Goal: Task Accomplishment & Management: Use online tool/utility

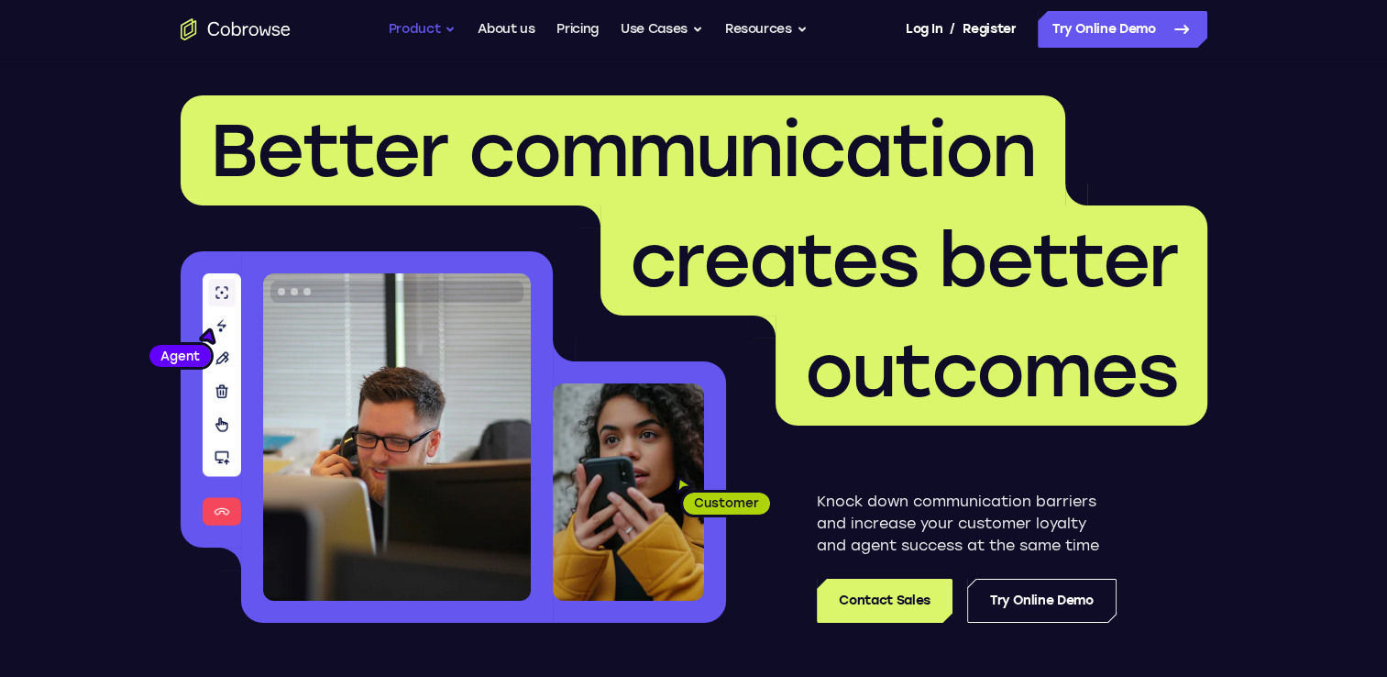
click at [421, 34] on button "Product" at bounding box center [423, 29] width 68 height 37
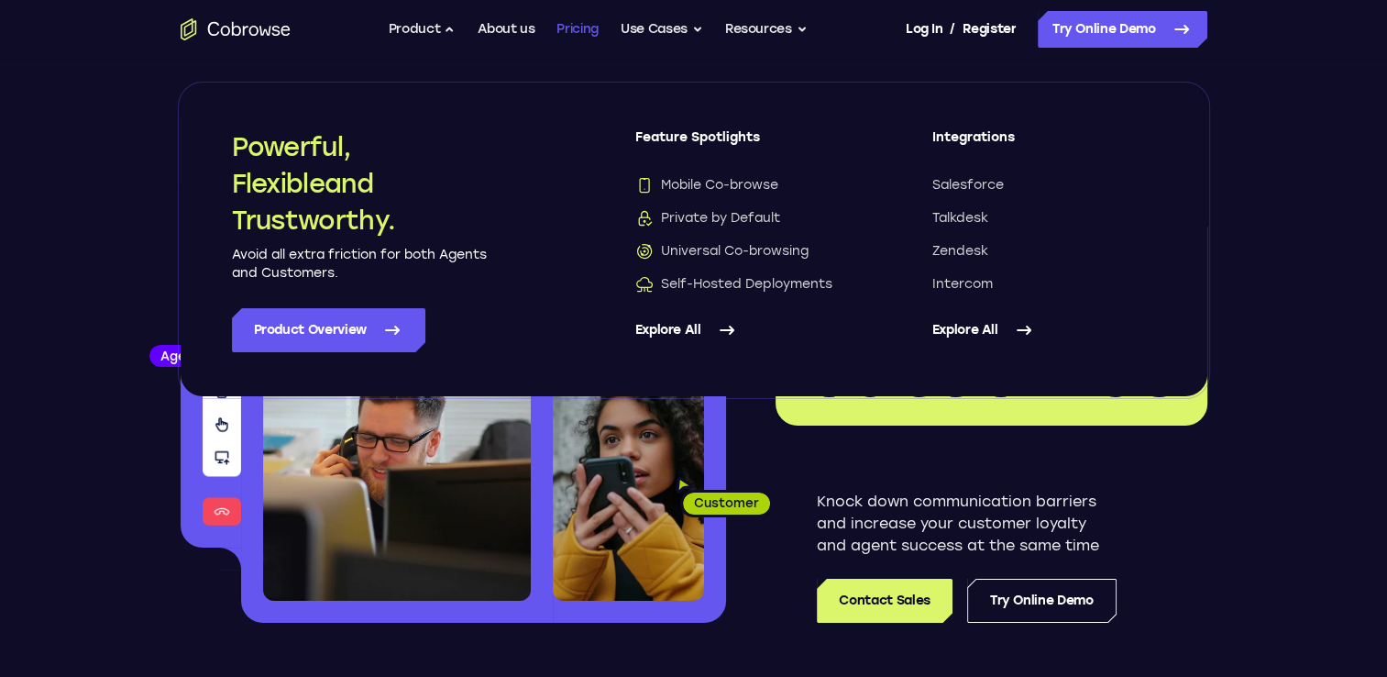
click at [557, 27] on link "Pricing" at bounding box center [578, 29] width 42 height 37
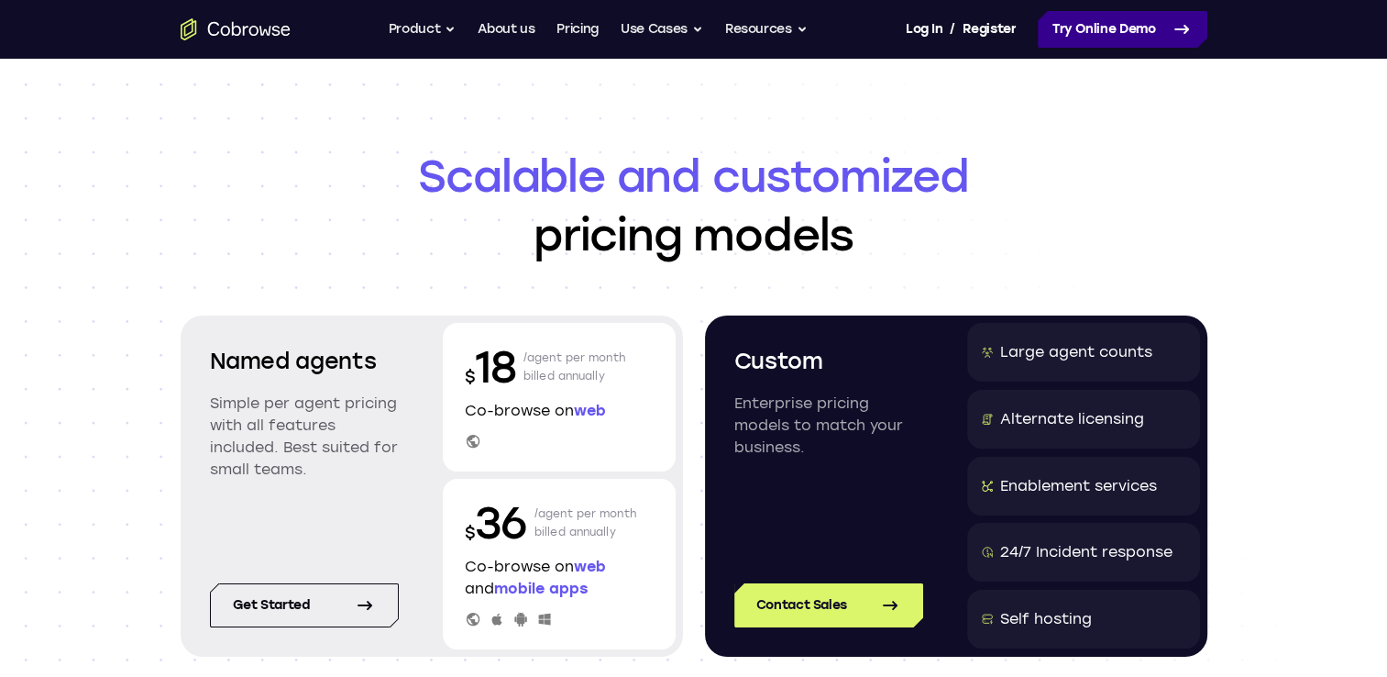
click at [1126, 17] on link "Try Online Demo" at bounding box center [1123, 29] width 170 height 37
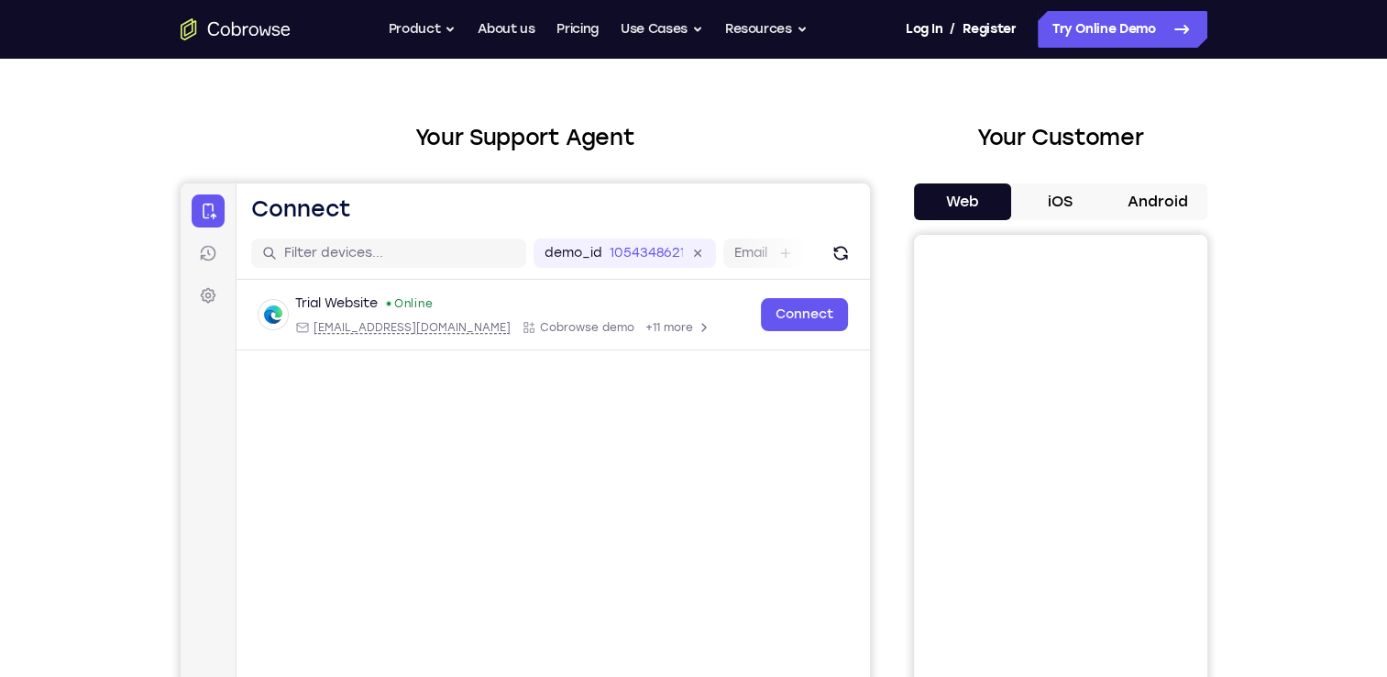
scroll to position [187, 0]
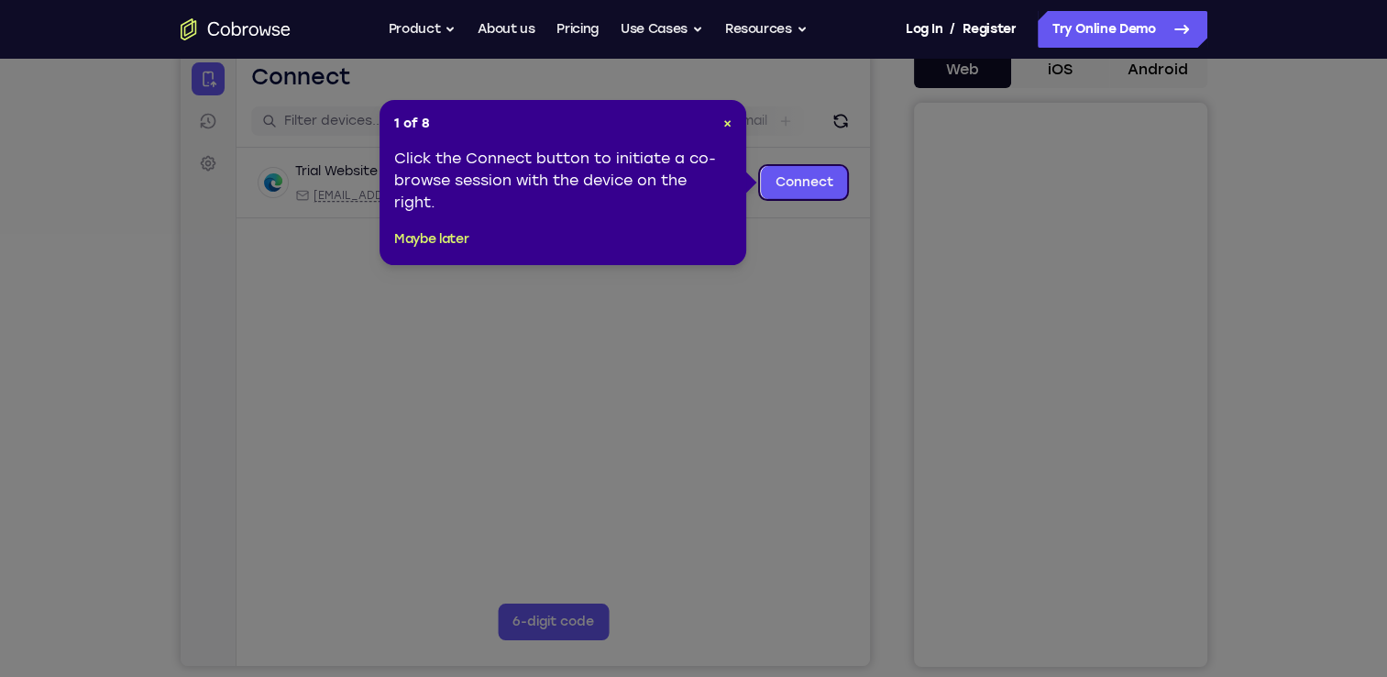
click at [722, 120] on header "1 of 8 ×" at bounding box center [562, 124] width 337 height 18
click at [725, 121] on span "×" at bounding box center [727, 124] width 8 height 16
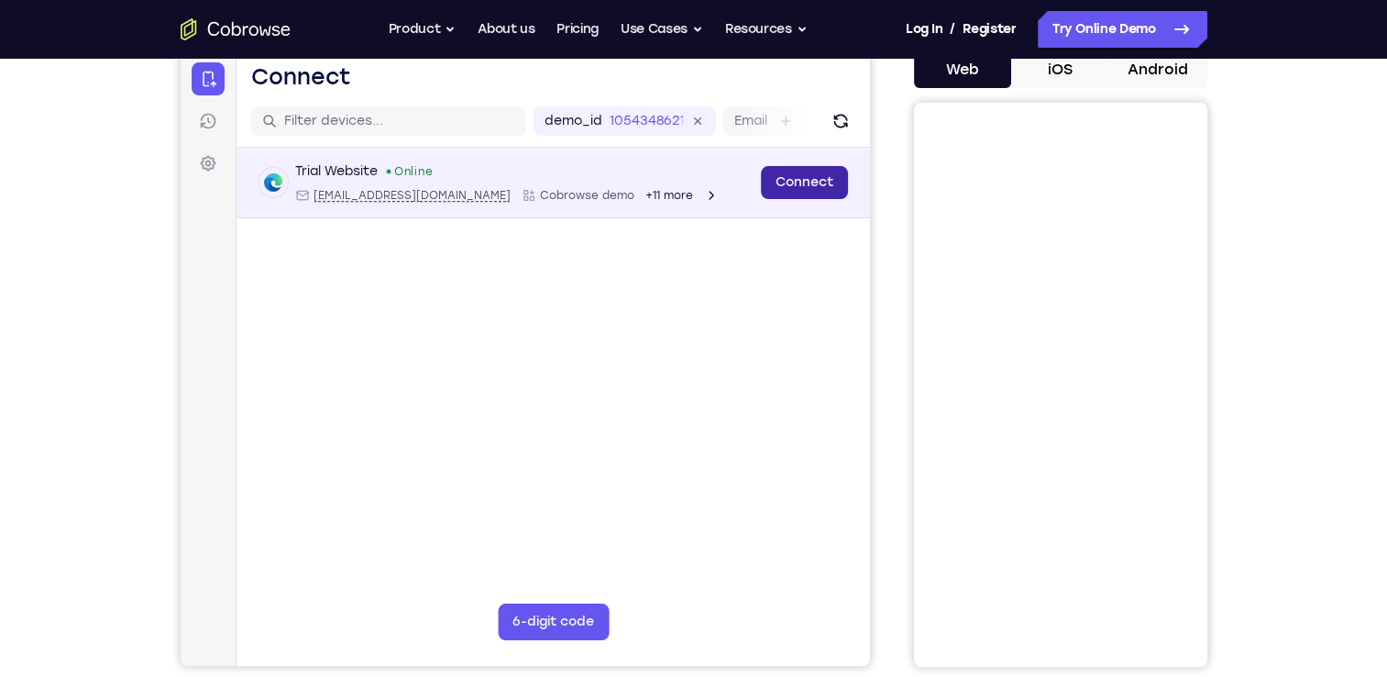
click at [795, 173] on link "Connect" at bounding box center [803, 182] width 87 height 33
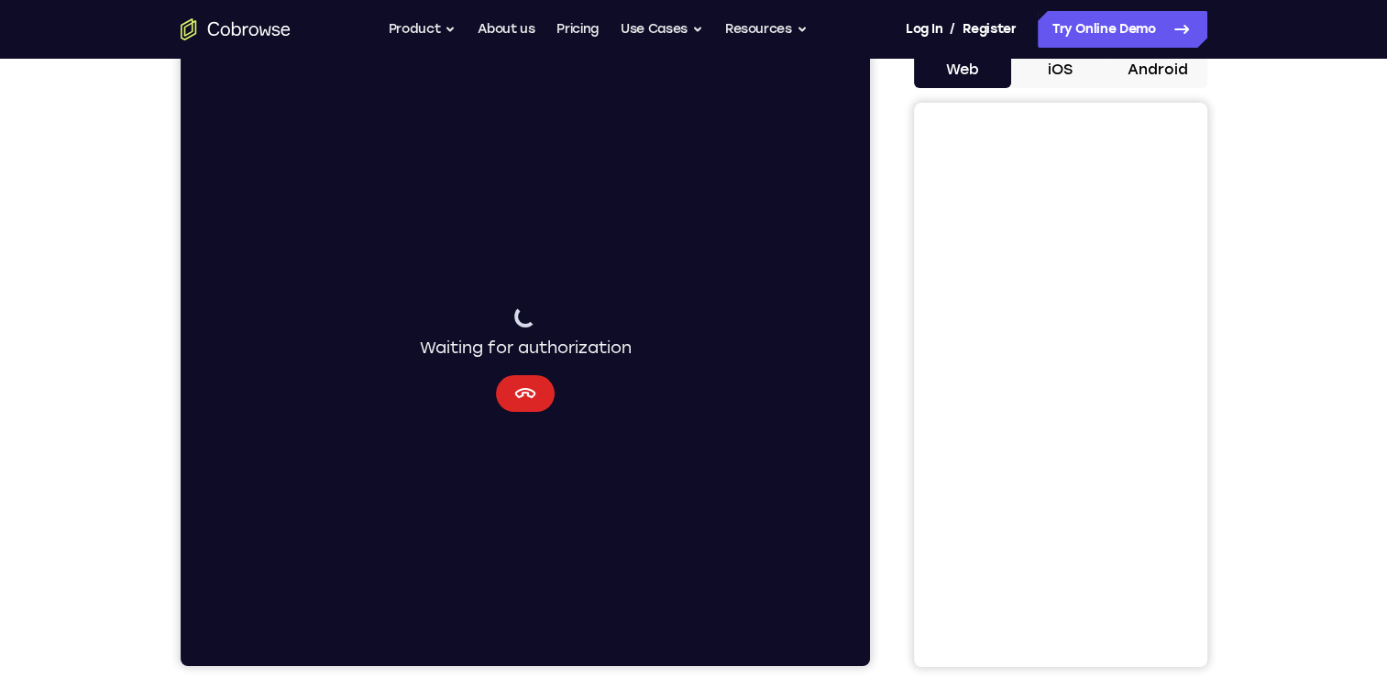
click at [513, 405] on button "Cancel" at bounding box center [524, 393] width 59 height 37
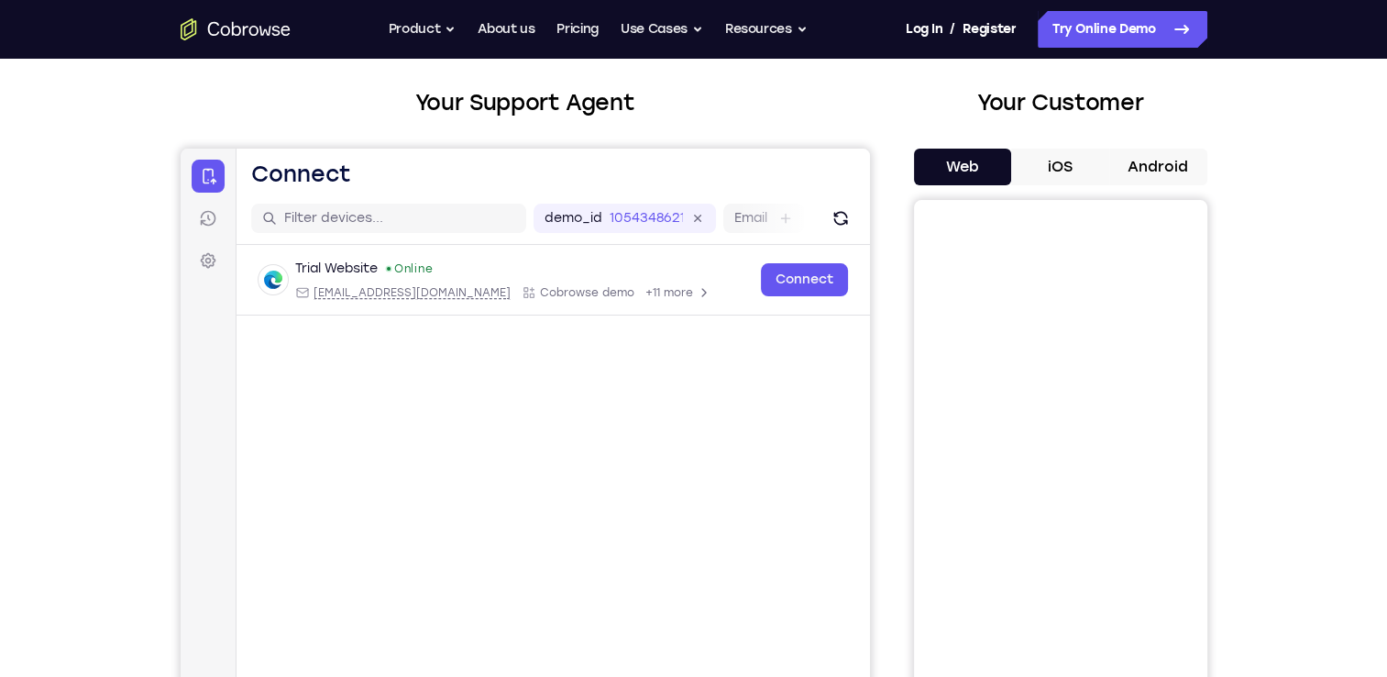
scroll to position [91, 0]
click at [270, 29] on icon "Go to the home page" at bounding box center [236, 29] width 110 height 22
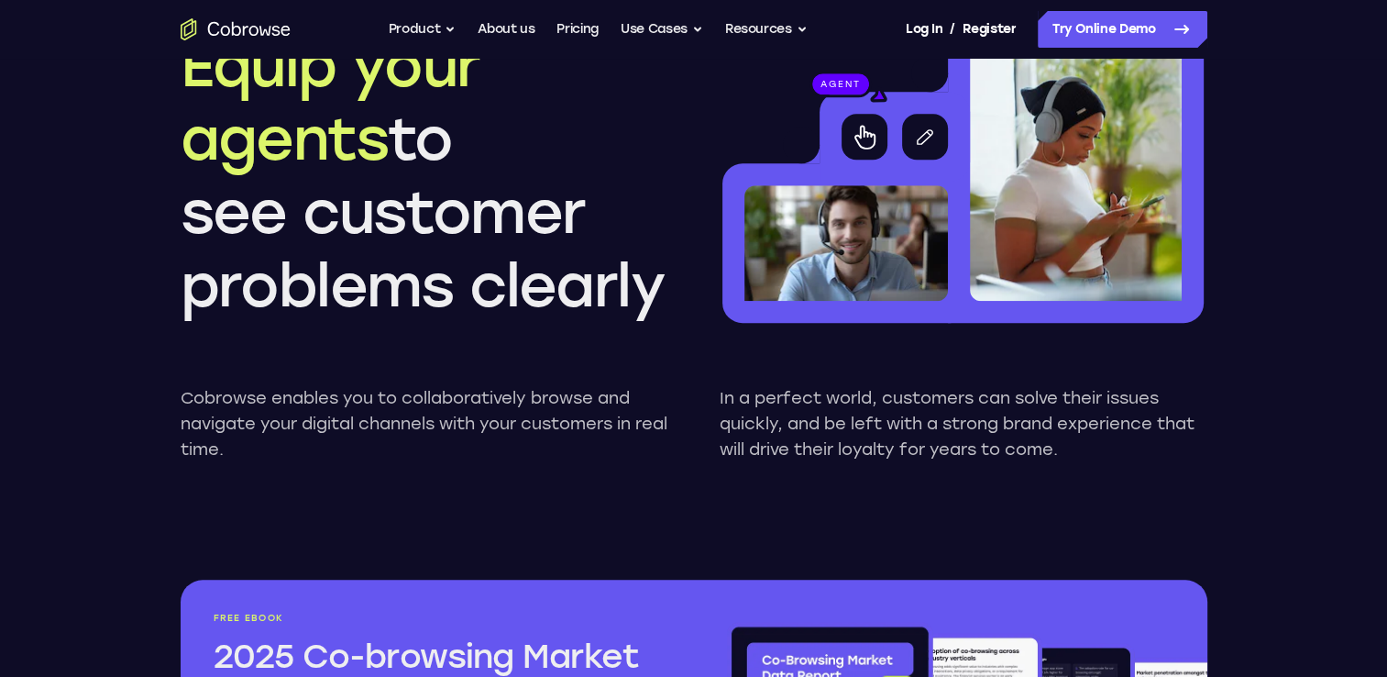
scroll to position [1702, 0]
